Goal: Task Accomplishment & Management: Use online tool/utility

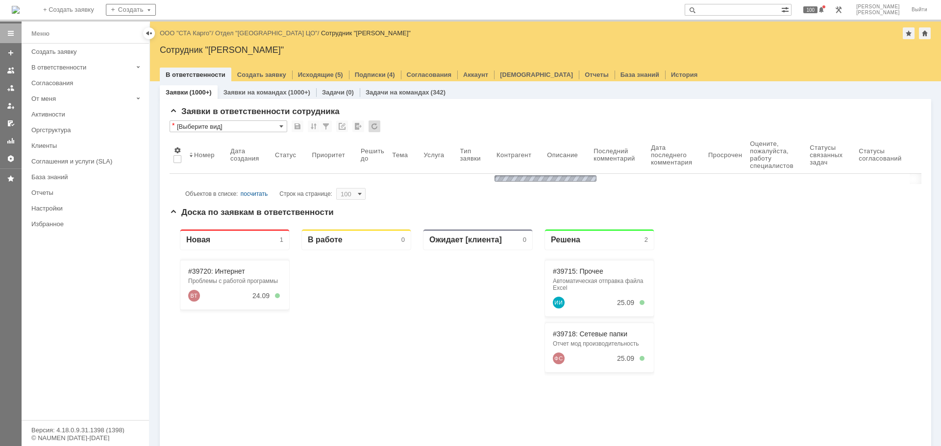
click at [0, 290] on div at bounding box center [11, 234] width 22 height 425
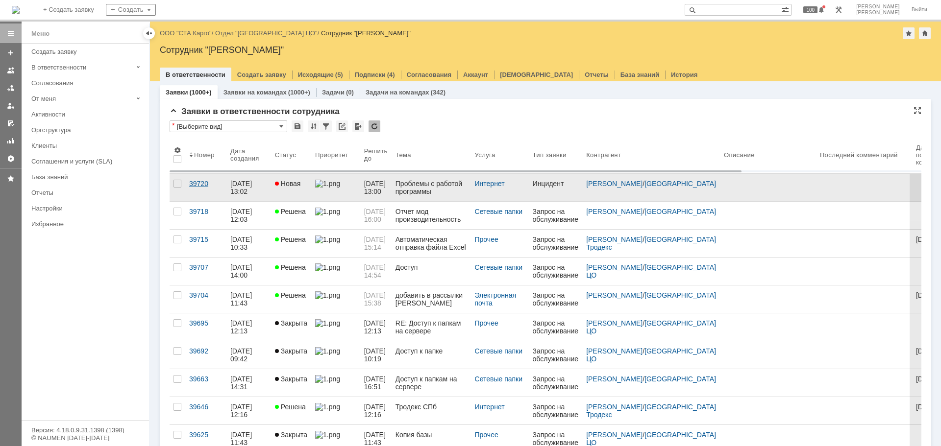
click at [194, 183] on div "39720" at bounding box center [205, 184] width 33 height 8
click at [199, 183] on div "39720" at bounding box center [205, 184] width 33 height 8
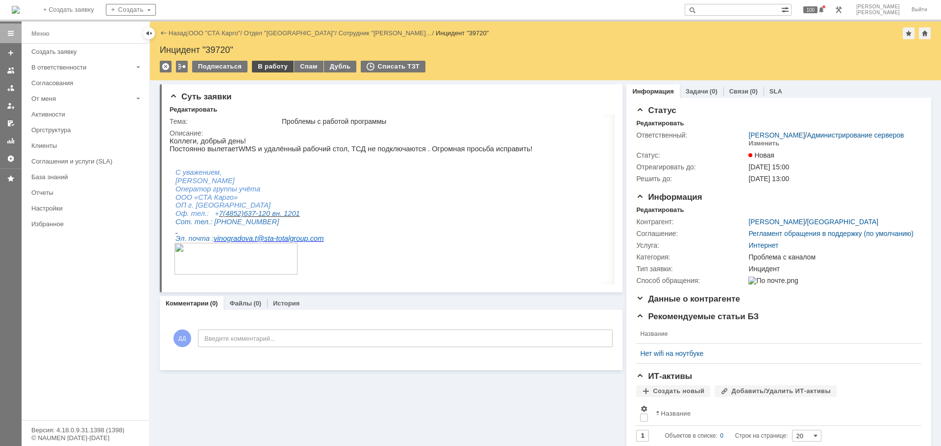
click at [269, 68] on div "В работу" at bounding box center [273, 67] width 42 height 12
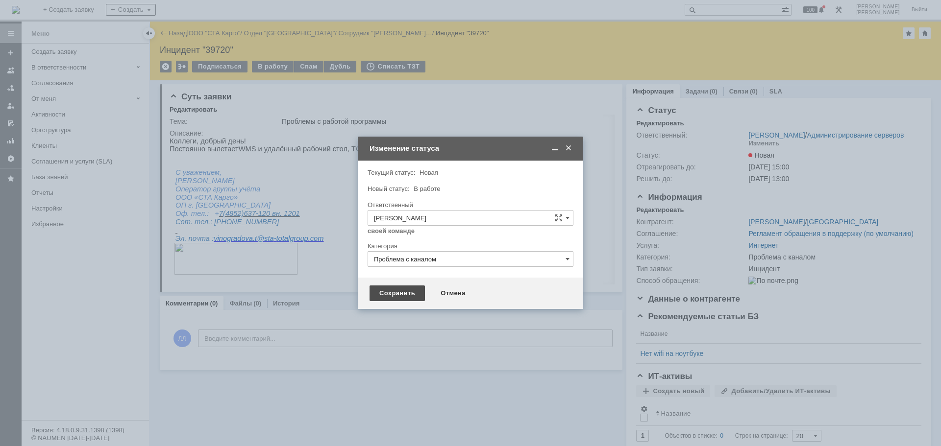
click at [395, 293] on div "Сохранить" at bounding box center [397, 294] width 55 height 16
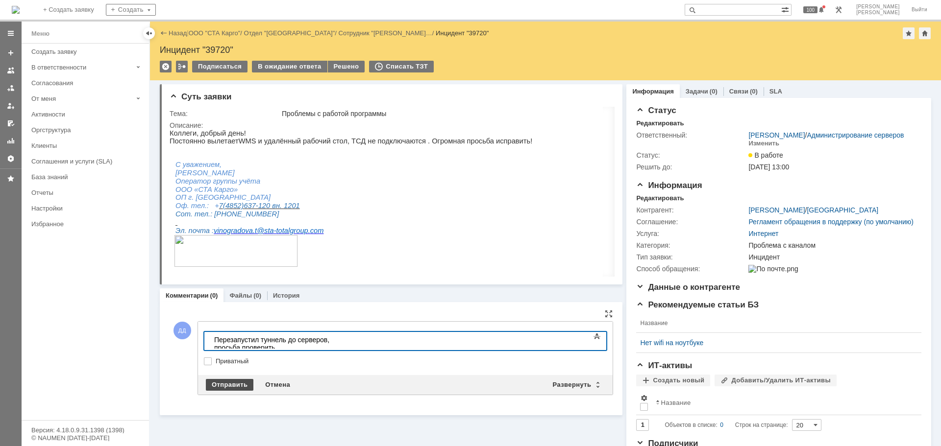
click at [217, 385] on div "Отправить" at bounding box center [230, 385] width 48 height 12
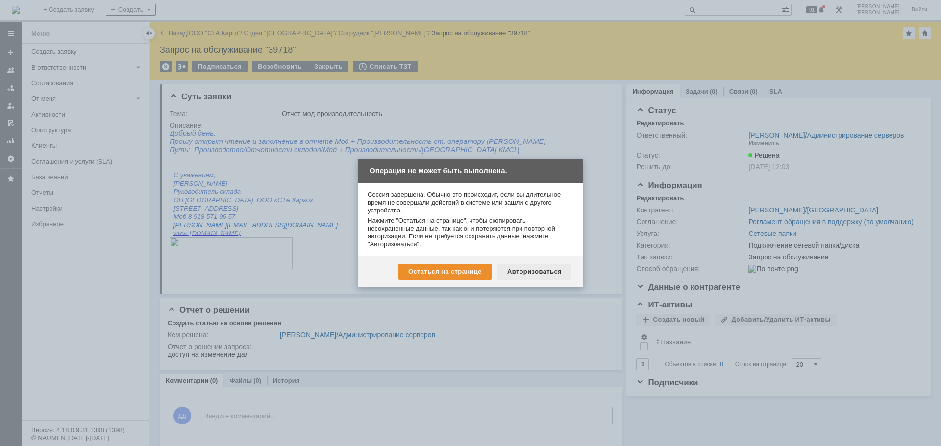
click at [542, 269] on div "Авторизоваться" at bounding box center [534, 272] width 74 height 16
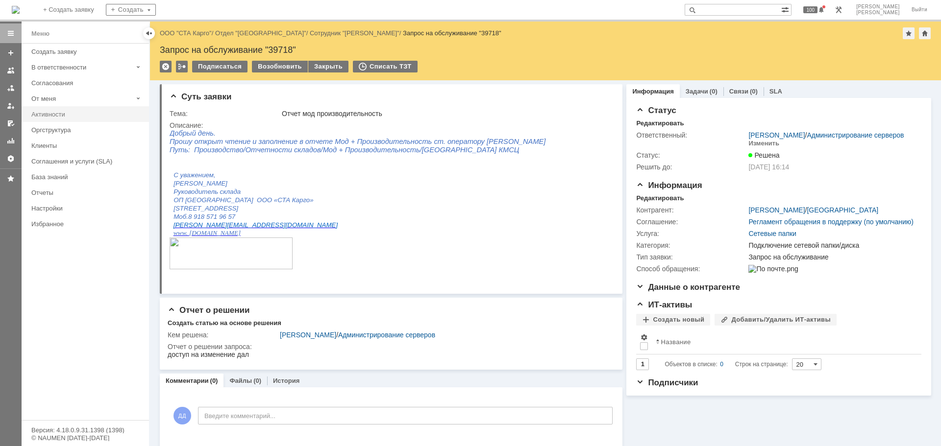
click at [50, 117] on div "Активности" at bounding box center [87, 114] width 112 height 7
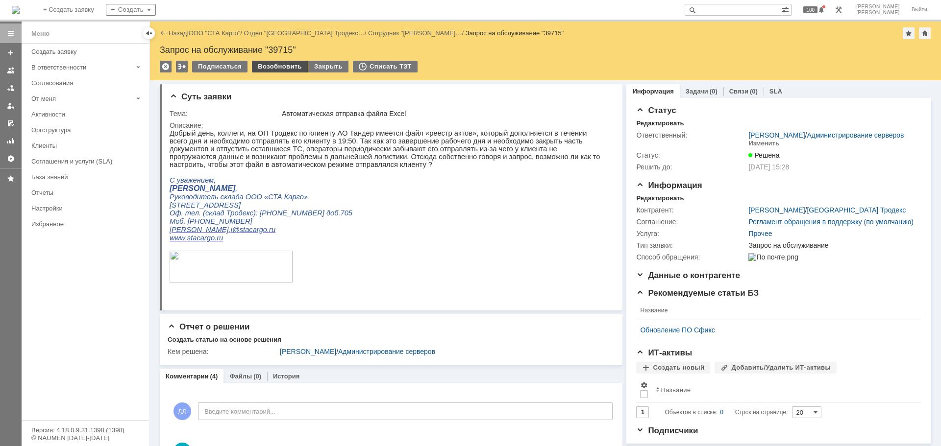
click at [283, 69] on div "Возобновить" at bounding box center [280, 67] width 56 height 12
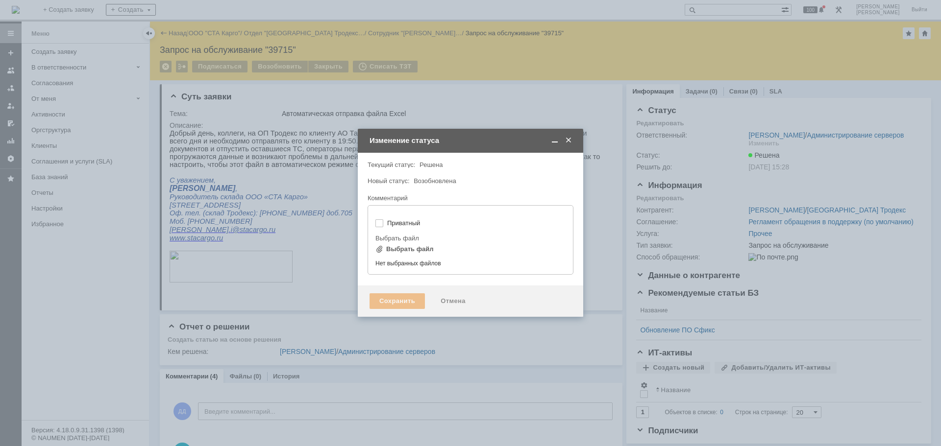
type input "[не указано]"
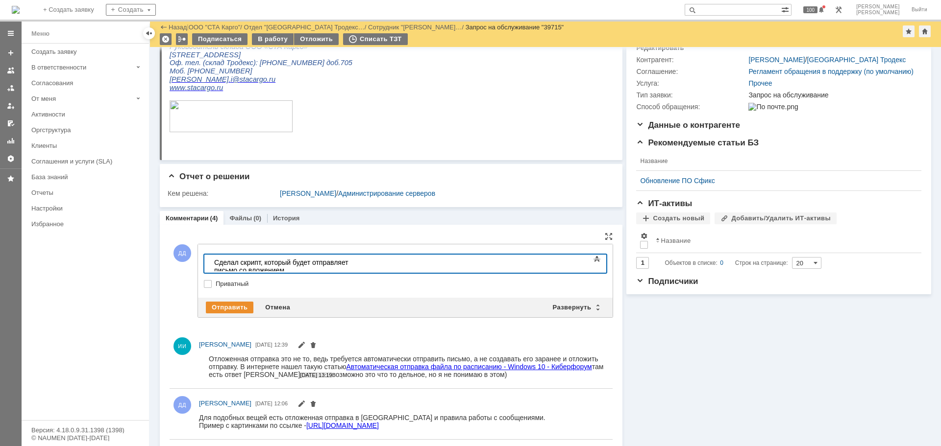
scroll to position [117, 0]
drag, startPoint x: 312, startPoint y: 263, endPoint x: 293, endPoint y: 263, distance: 19.1
click at [293, 263] on div "​Сделал скрипт, который будет отправляет письмо со вложением" at bounding box center [283, 267] width 139 height 16
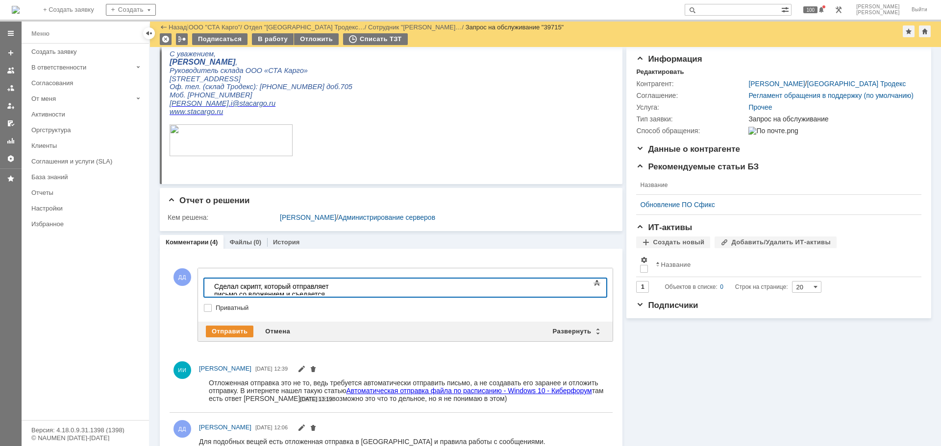
scroll to position [68, 0]
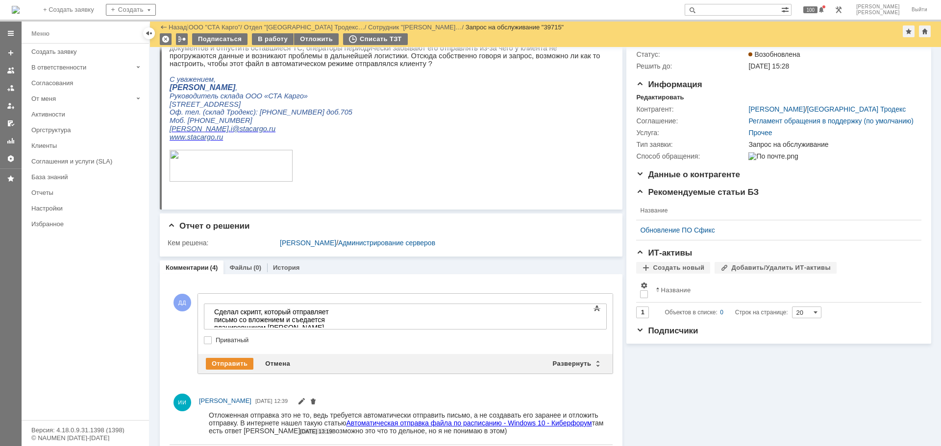
click at [103, 305] on div "Меню Создать заявку В ответственности Согласования От меня Активности Оргструкт…" at bounding box center [85, 232] width 127 height 377
click at [353, 320] on div "Сделал скрипт, который отправляет письмо со вложением и съедается планировщиком…" at bounding box center [283, 327] width 139 height 39
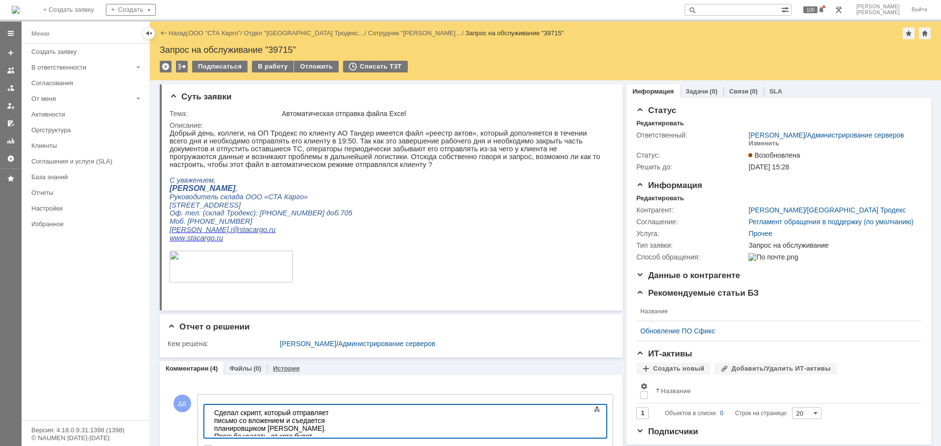
scroll to position [49, 0]
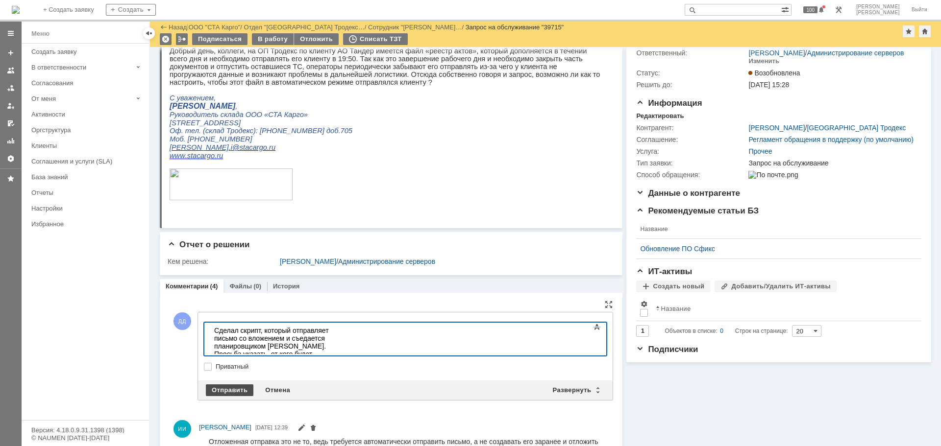
click at [233, 387] on div "Отправить" at bounding box center [230, 391] width 48 height 12
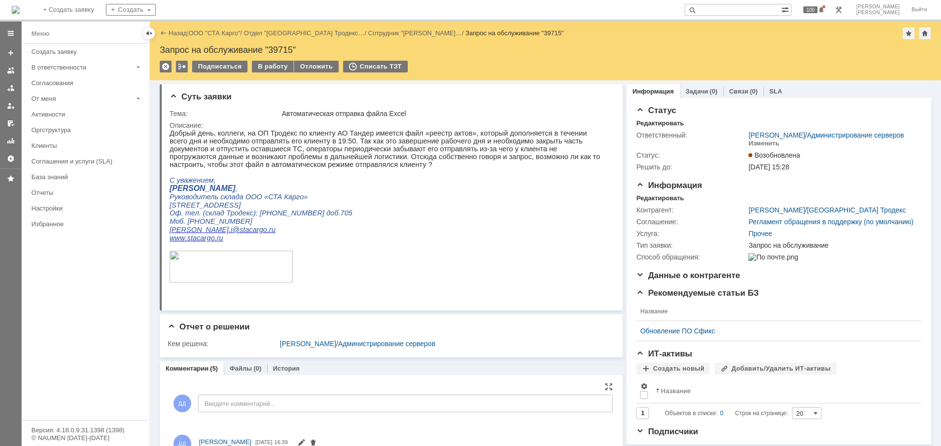
scroll to position [0, 0]
click at [0, 345] on div at bounding box center [11, 234] width 22 height 425
click at [0, 354] on div at bounding box center [11, 234] width 22 height 425
click at [261, 71] on div "В работу" at bounding box center [273, 67] width 42 height 12
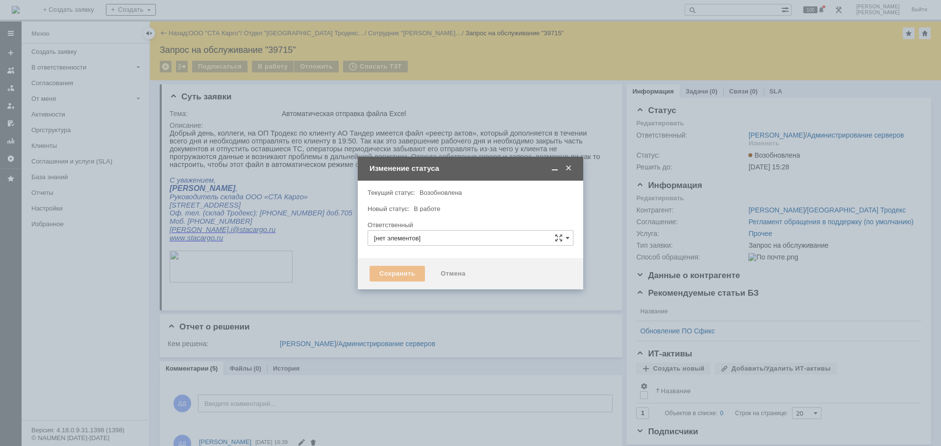
type input "[PERSON_NAME]"
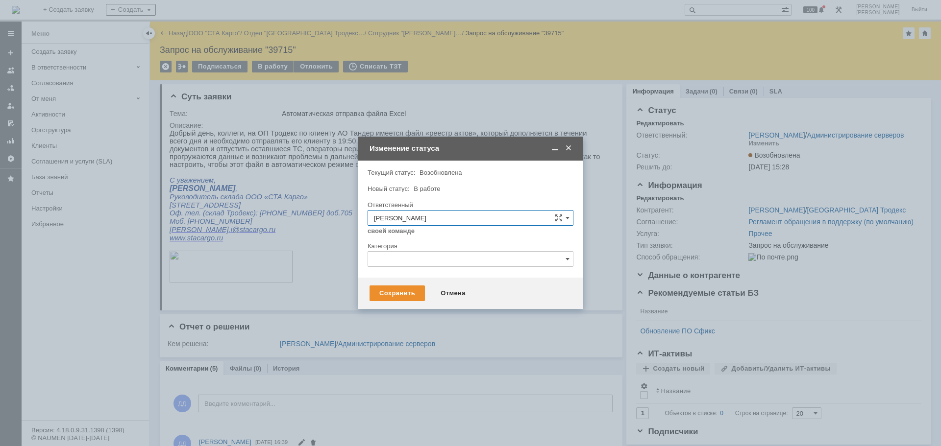
click at [395, 255] on input "text" at bounding box center [471, 259] width 206 height 16
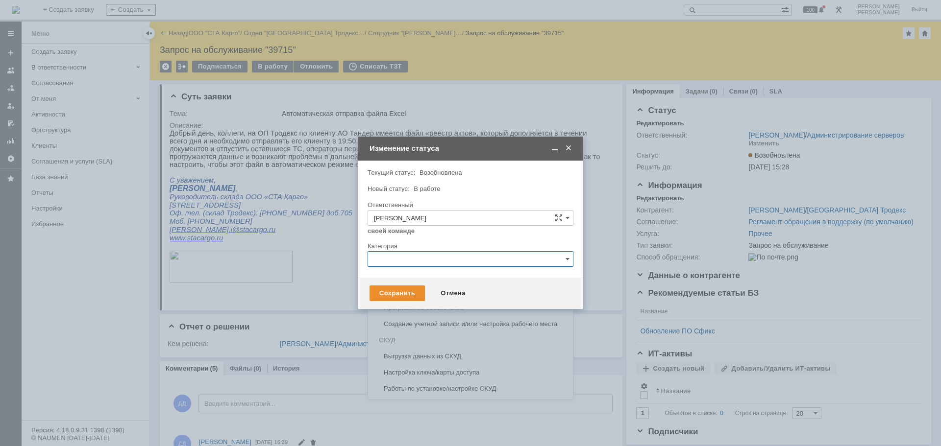
scroll to position [308, 0]
click at [426, 356] on span "Программное обеспечение" at bounding box center [470, 357] width 193 height 8
click at [404, 303] on div "Сохранить Отмена" at bounding box center [470, 293] width 225 height 31
type input "Программное обеспечение"
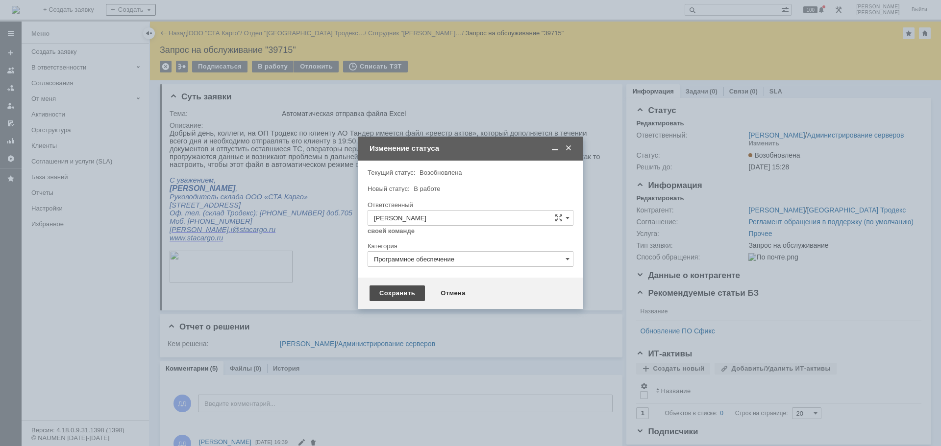
click at [404, 297] on div "Сохранить" at bounding box center [397, 294] width 55 height 16
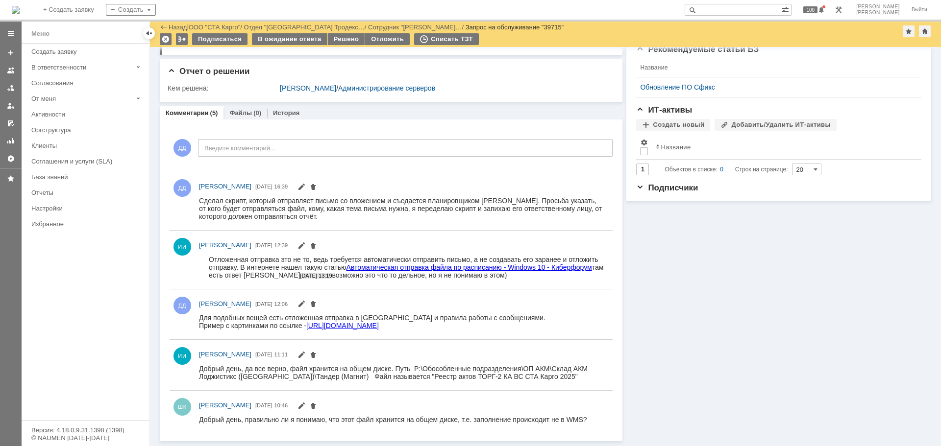
scroll to position [222, 0]
